Goal: Information Seeking & Learning: Find specific fact

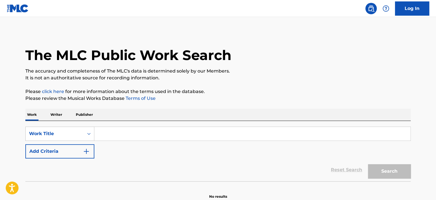
click at [125, 131] on input "Search Form" at bounding box center [252, 134] width 316 height 14
paste input "MI TALE‚àö√´ITA"
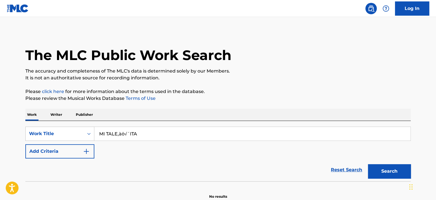
drag, startPoint x: 118, startPoint y: 134, endPoint x: 190, endPoint y: 134, distance: 71.6
click at [190, 134] on input "MI TALE‚àö√´ITA" at bounding box center [252, 134] width 316 height 14
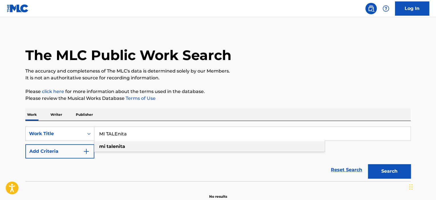
click at [119, 146] on strong "talenita" at bounding box center [116, 146] width 19 height 5
type input "mi talenita"
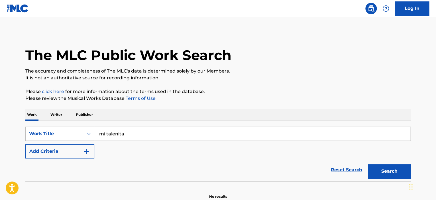
click at [73, 151] on button "Add Criteria" at bounding box center [59, 152] width 69 height 14
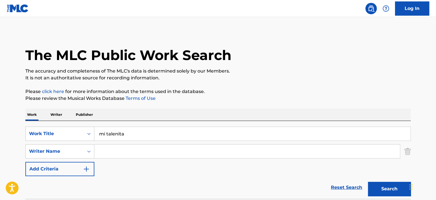
drag, startPoint x: 108, startPoint y: 151, endPoint x: 99, endPoint y: 149, distance: 8.5
click at [108, 151] on input "Search Form" at bounding box center [247, 152] width 306 height 14
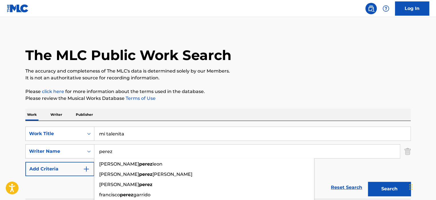
type input "perez"
click at [368, 182] on button "Search" at bounding box center [389, 189] width 43 height 14
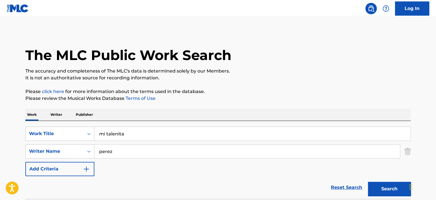
click at [368, 182] on button "Search" at bounding box center [389, 189] width 43 height 14
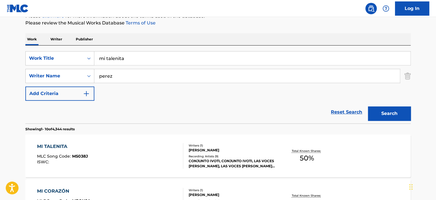
scroll to position [143, 0]
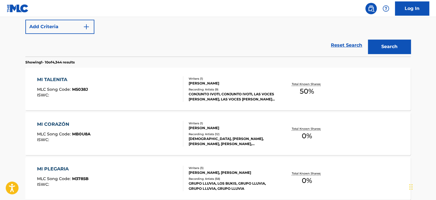
click at [179, 97] on div at bounding box center [181, 89] width 5 height 26
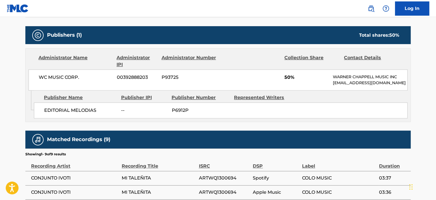
scroll to position [200, 0]
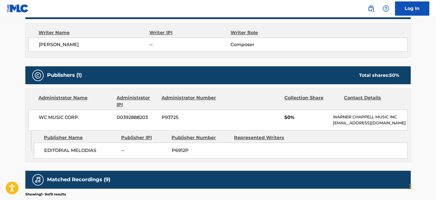
click at [62, 45] on span "[PERSON_NAME]" at bounding box center [94, 44] width 111 height 7
copy div "[PERSON_NAME]"
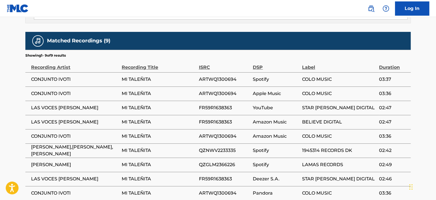
scroll to position [342, 0]
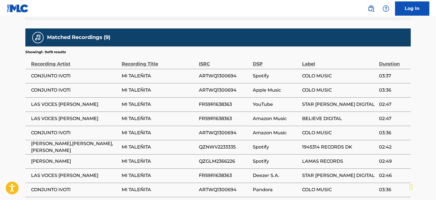
click at [46, 104] on span "LAS VOCES [PERSON_NAME]" at bounding box center [75, 104] width 88 height 7
copy div "LAS VOCES [PERSON_NAME]"
